Goal: Transaction & Acquisition: Purchase product/service

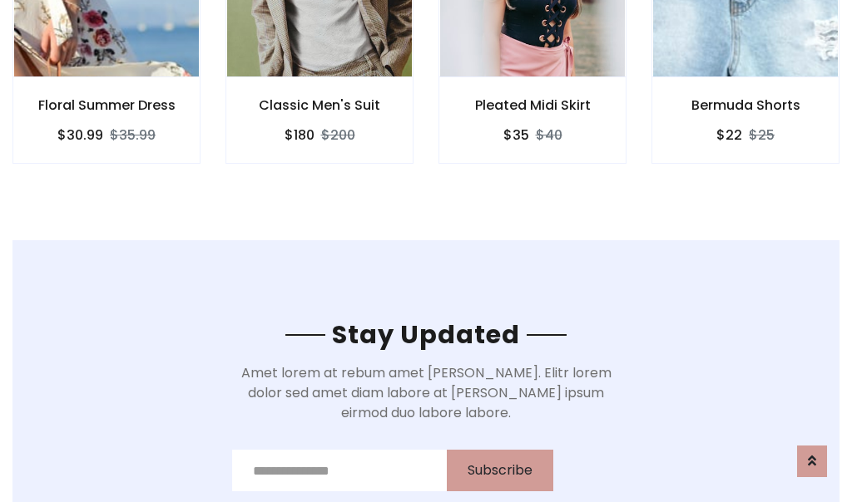
scroll to position [2505, 0]
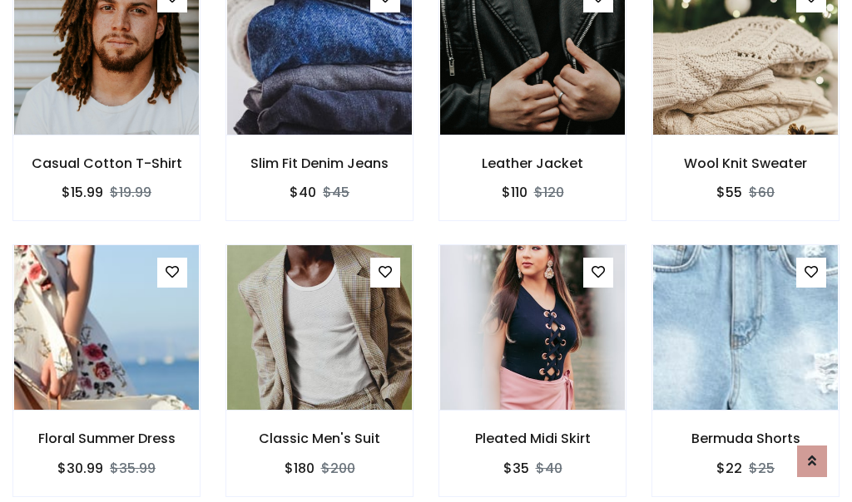
click at [426, 251] on div "Pleated Midi Skirt $35 $40" at bounding box center [532, 382] width 213 height 275
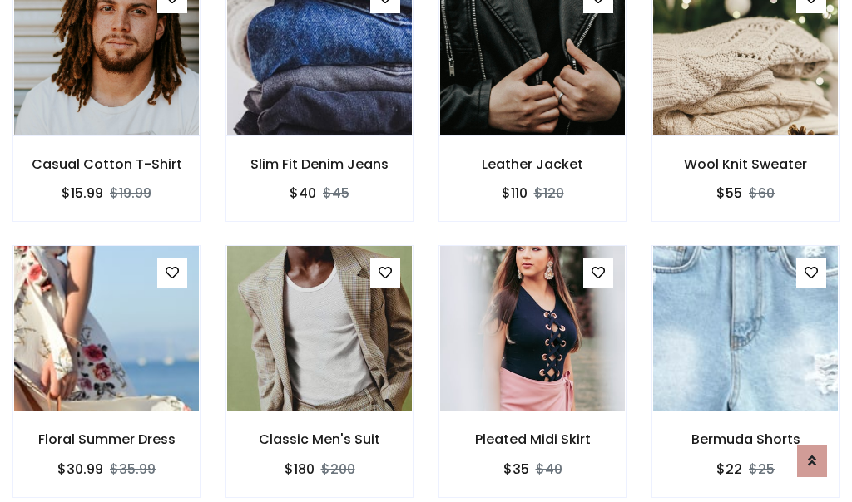
click at [426, 251] on div "Pleated Midi Skirt $35 $40" at bounding box center [532, 382] width 213 height 275
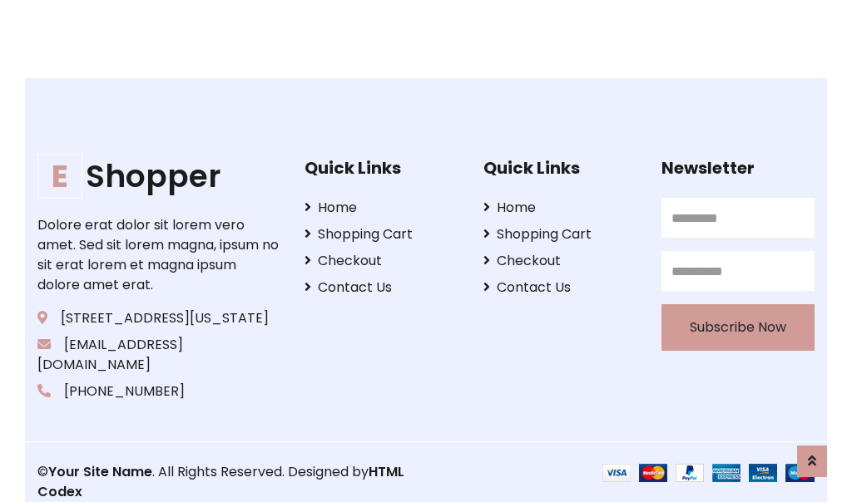
scroll to position [3166, 0]
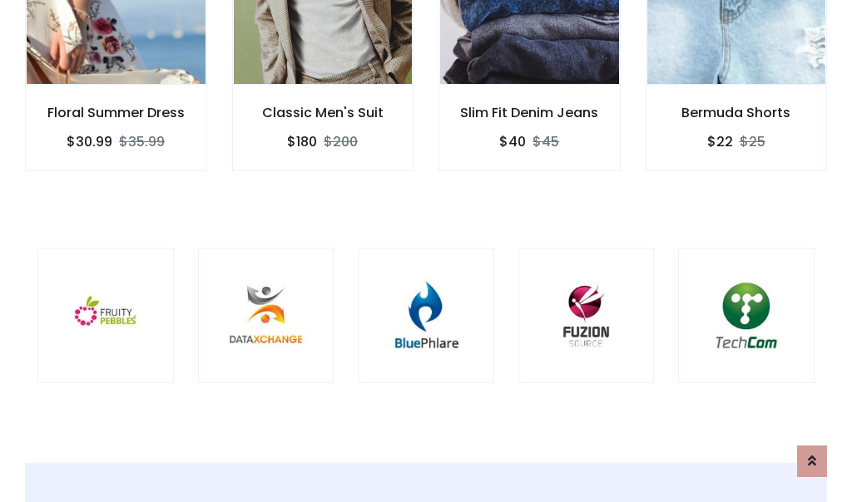
click at [426, 250] on div at bounding box center [426, 316] width 136 height 136
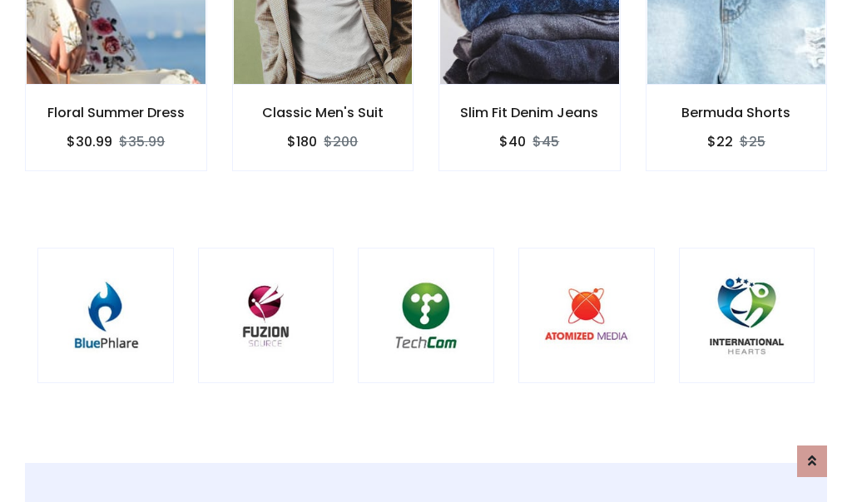
click at [426, 251] on div at bounding box center [426, 316] width 136 height 136
click at [426, 250] on div at bounding box center [426, 316] width 136 height 136
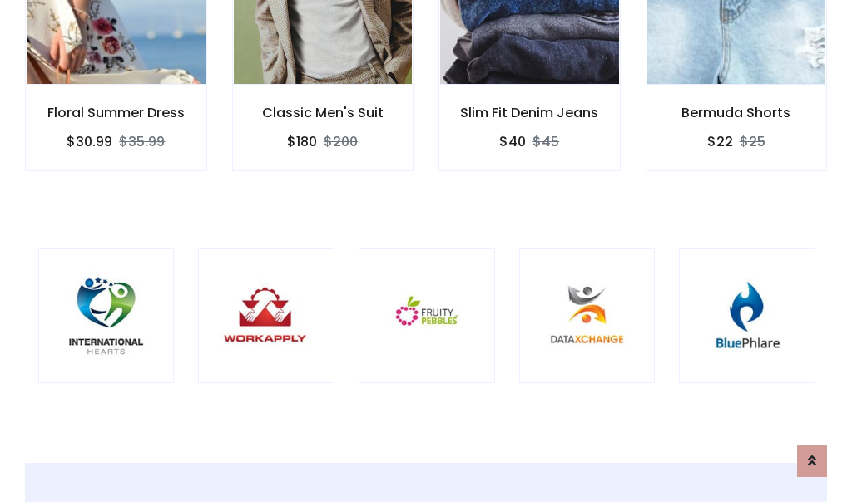
scroll to position [0, 0]
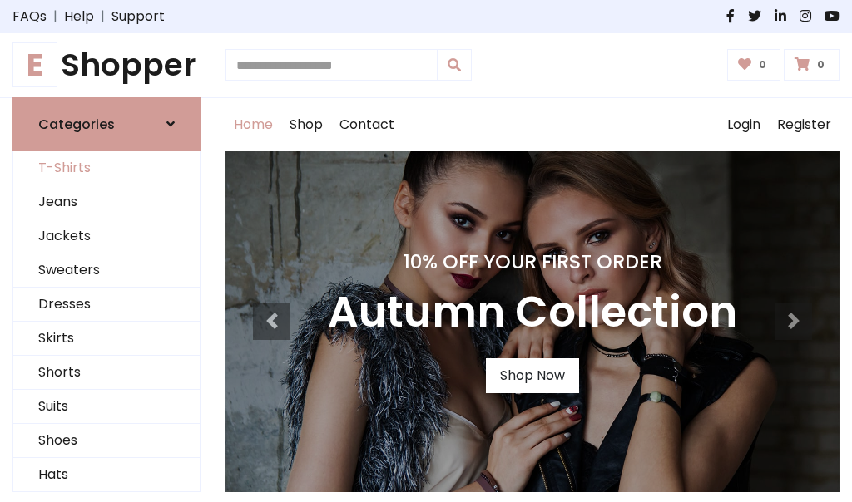
click at [106, 168] on link "T-Shirts" at bounding box center [106, 168] width 186 height 34
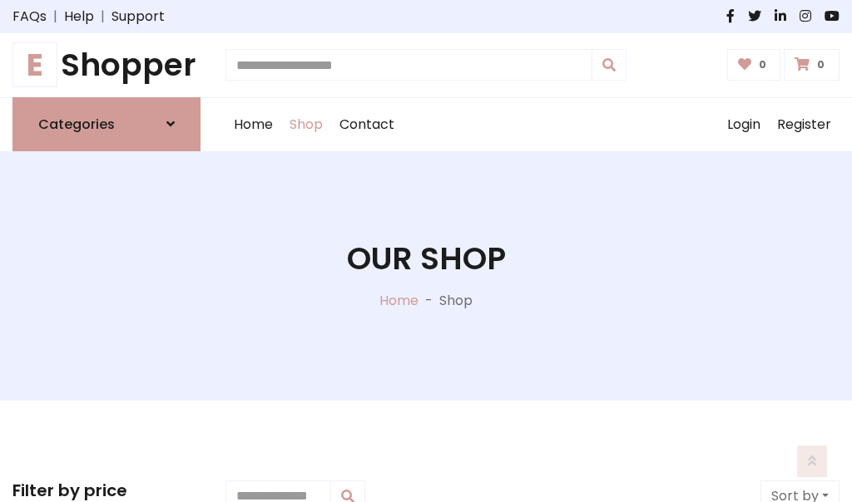
scroll to position [667, 0]
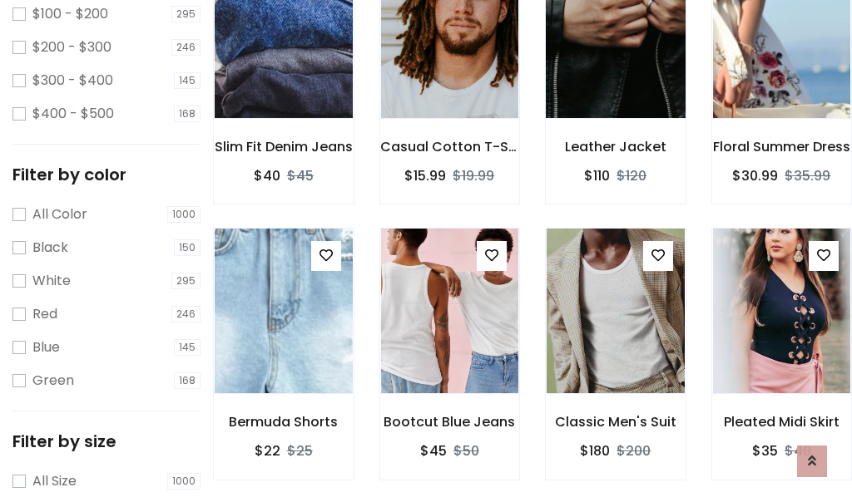
scroll to position [0, 0]
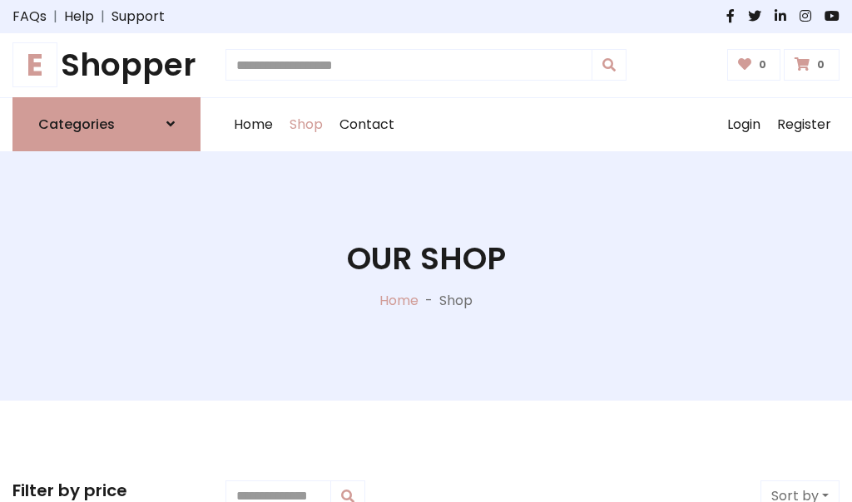
click at [106, 65] on h1 "E Shopper" at bounding box center [106, 65] width 188 height 37
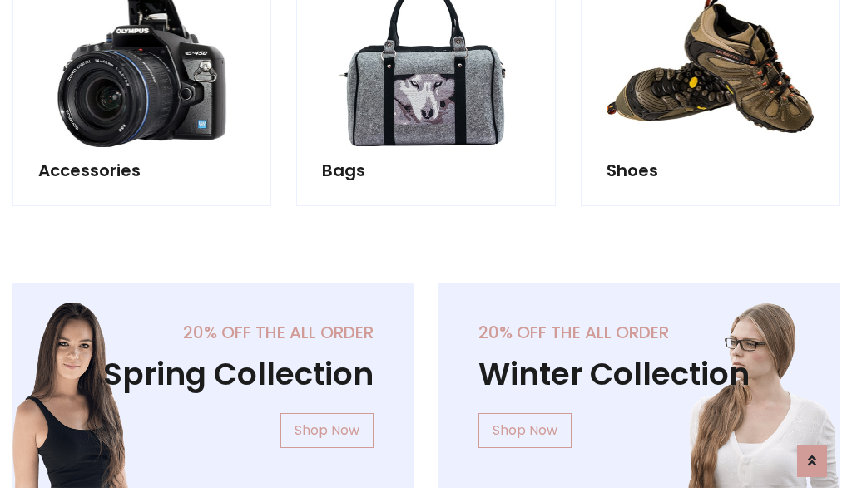
scroll to position [1616, 0]
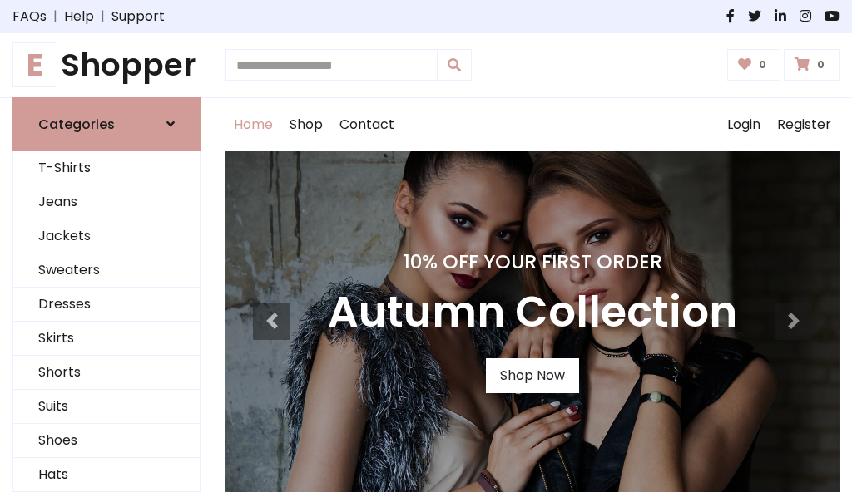
scroll to position [546, 0]
